Goal: Book appointment/travel/reservation

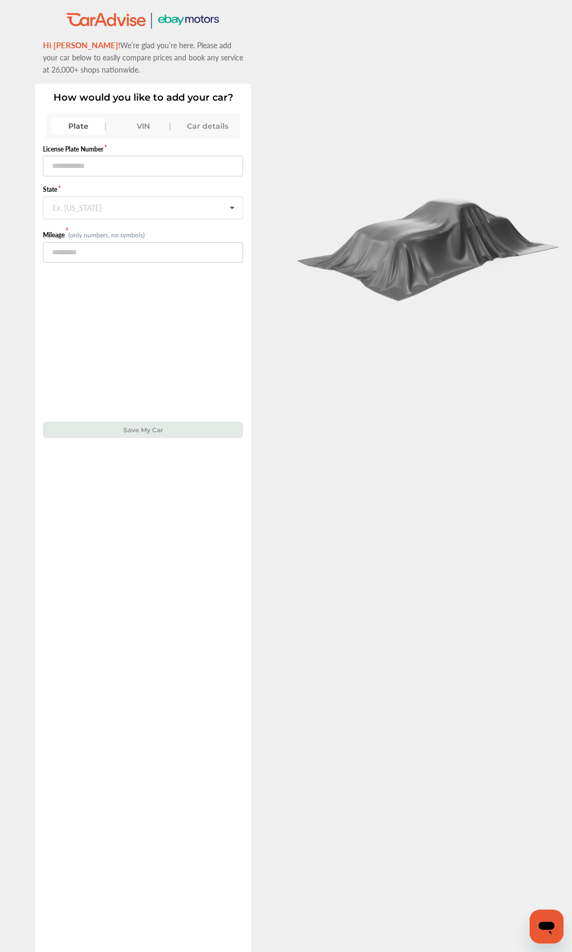
click at [134, 127] on div "VIN" at bounding box center [143, 126] width 54 height 17
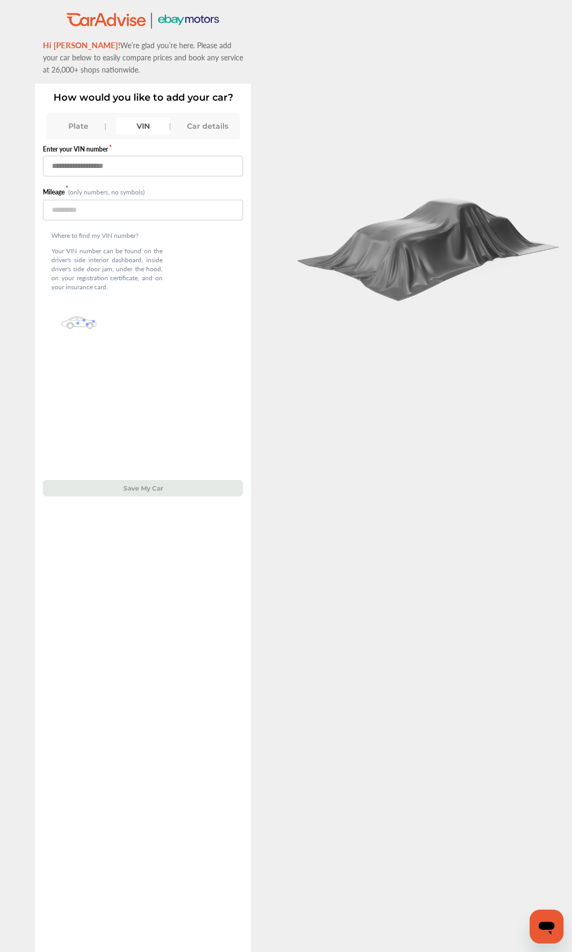
paste input "**********"
type input "**********"
click at [139, 211] on input "number" at bounding box center [143, 210] width 200 height 21
type input "*****"
click at [128, 449] on button "Save My Car" at bounding box center [143, 488] width 200 height 16
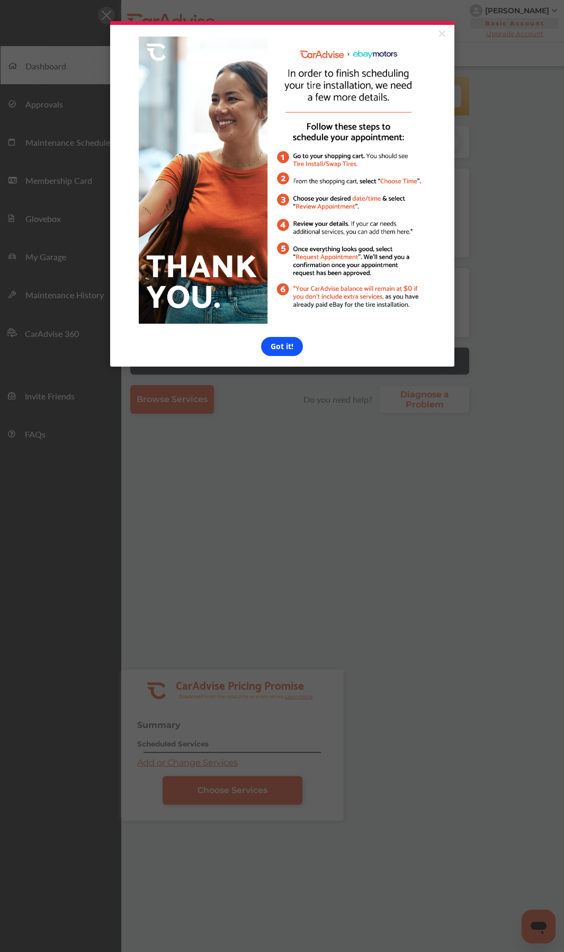
click at [288, 348] on link "Got it!" at bounding box center [282, 346] width 42 height 19
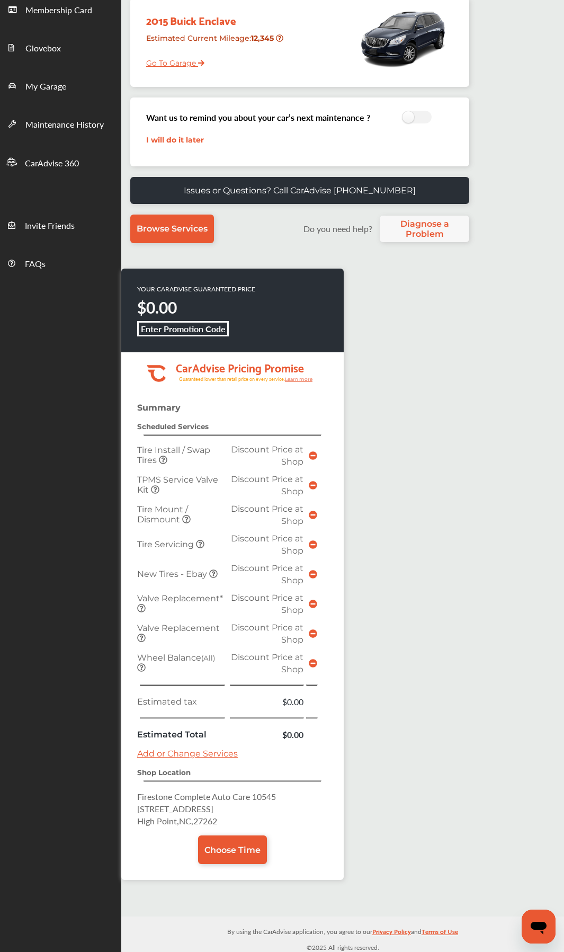
scroll to position [174, 0]
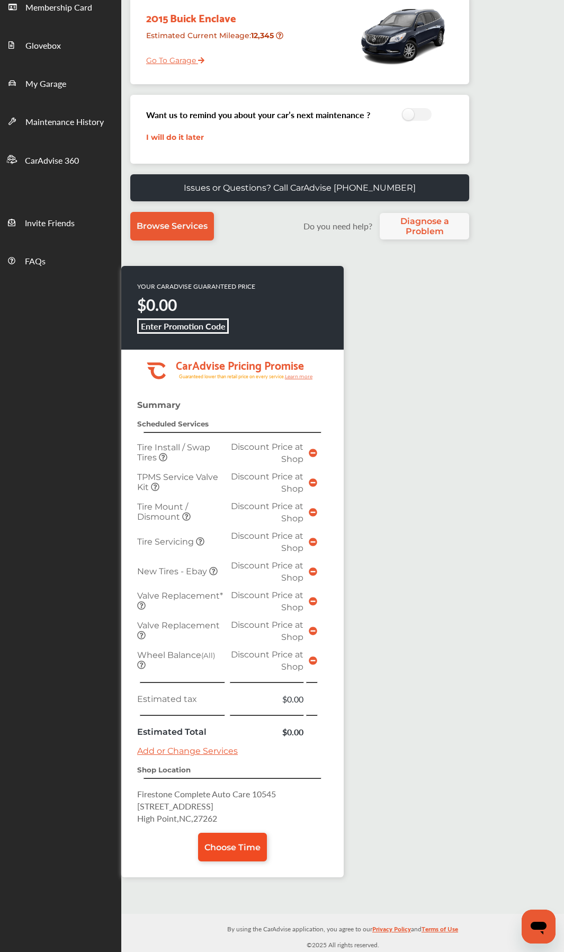
click at [225, 851] on span "Choose Time" at bounding box center [233, 848] width 56 height 10
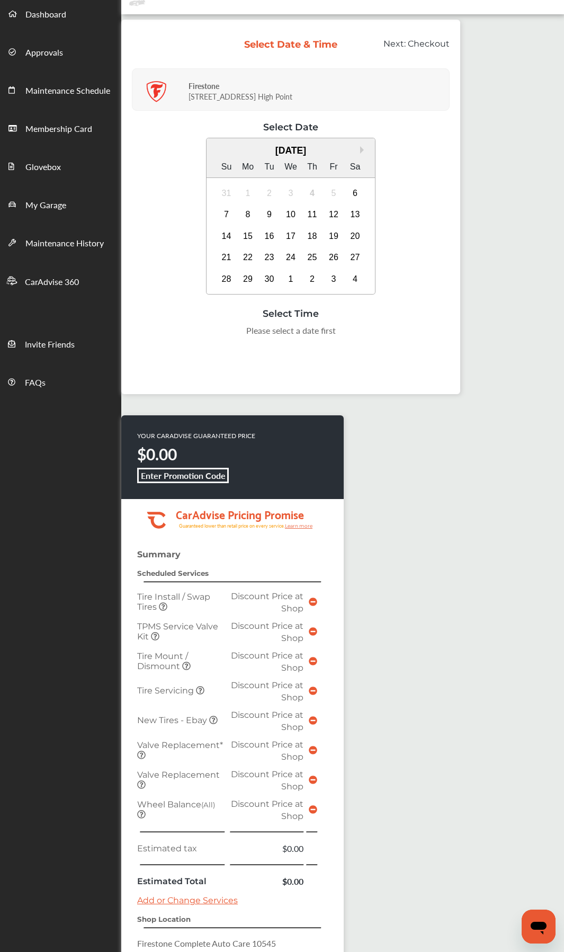
scroll to position [159, 0]
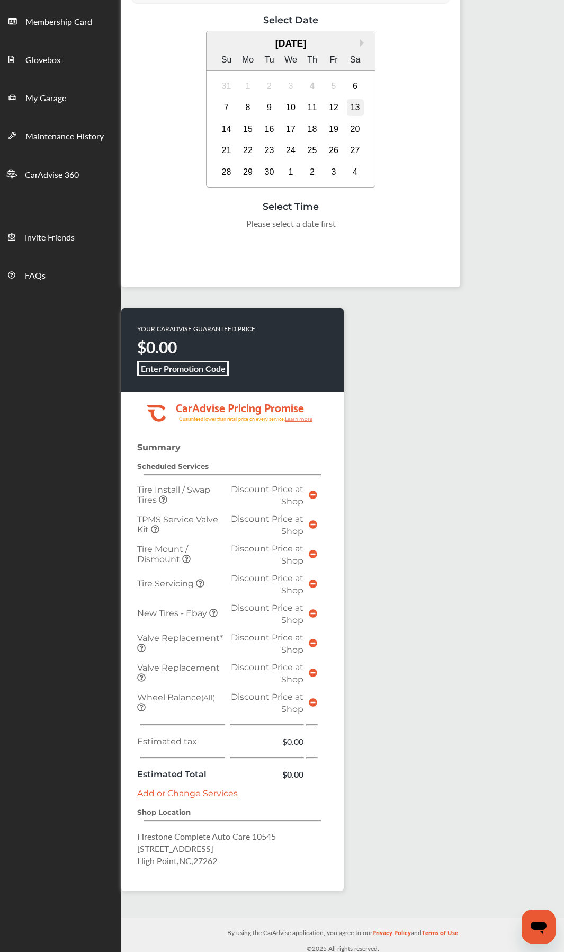
click at [355, 110] on div "13" at bounding box center [355, 107] width 17 height 17
click at [354, 109] on div "13" at bounding box center [355, 107] width 17 height 17
click at [182, 223] on div "8:00 AM" at bounding box center [185, 226] width 50 height 19
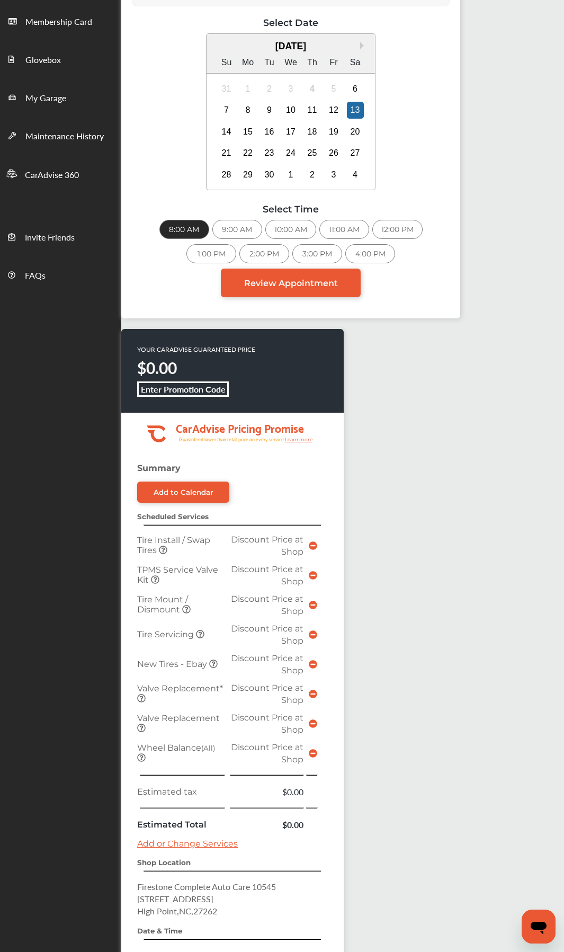
click at [304, 294] on link "Review Appointment" at bounding box center [291, 283] width 140 height 29
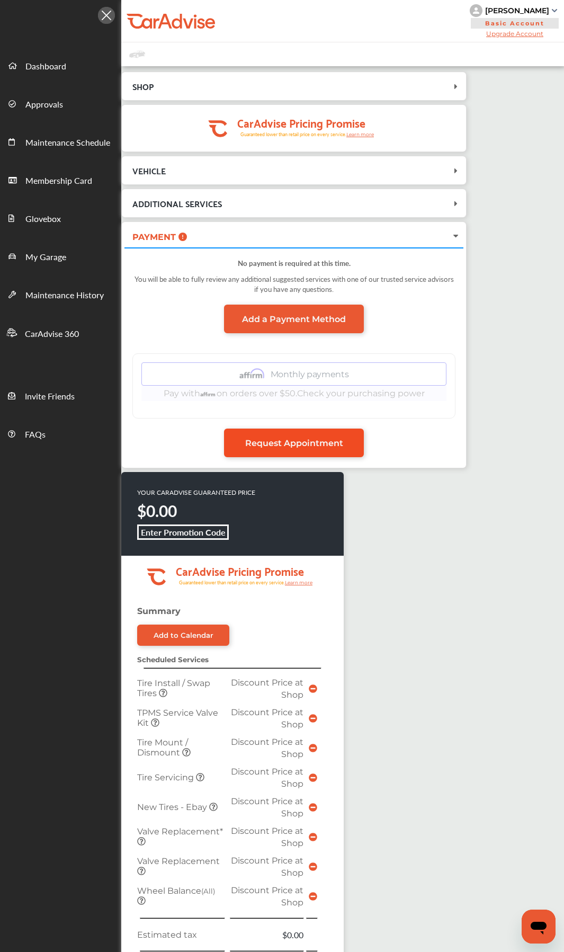
click at [290, 453] on link "Request Appointment" at bounding box center [294, 443] width 140 height 29
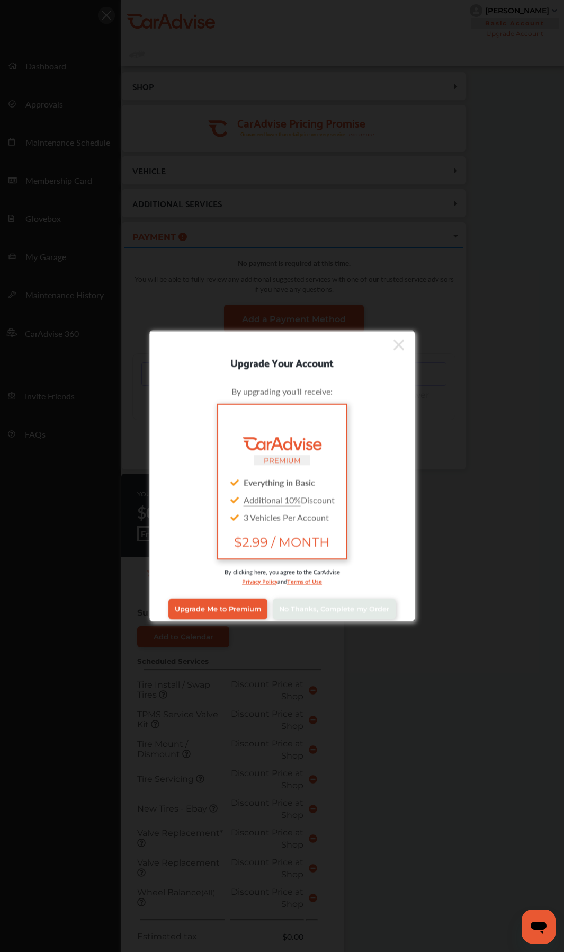
click at [305, 620] on div "Upgrade Me to Premium No Thanks, Complete my Order" at bounding box center [282, 609] width 250 height 42
click at [311, 608] on span "No Thanks, Complete my Order" at bounding box center [334, 609] width 110 height 8
